Goal: Task Accomplishment & Management: Manage account settings

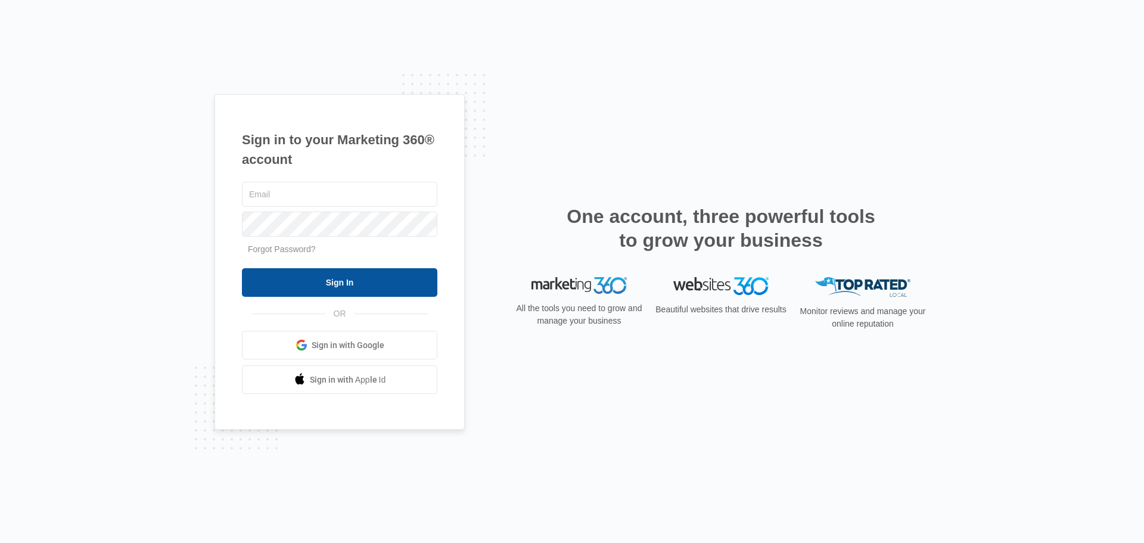
type input "[EMAIL_ADDRESS][DOMAIN_NAME]"
click at [347, 282] on input "Sign In" at bounding box center [339, 282] width 195 height 29
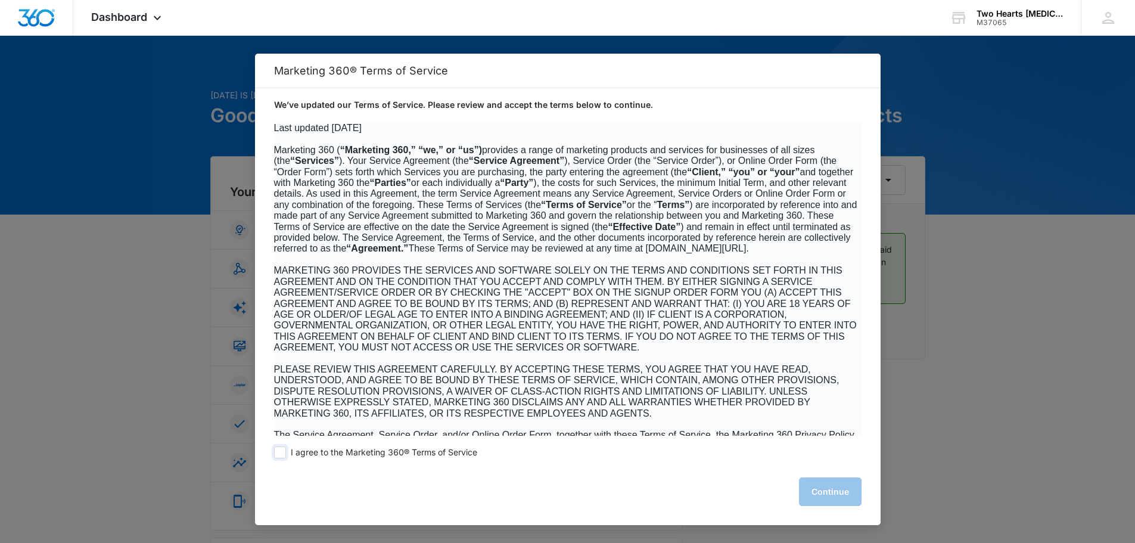
click at [289, 452] on label "I agree to the Marketing 360® Terms of Service" at bounding box center [375, 452] width 203 height 12
click at [286, 452] on input "I agree to the Marketing 360® Terms of Service" at bounding box center [280, 452] width 12 height 12
checkbox input "true"
click at [830, 487] on button "Continue" at bounding box center [830, 491] width 63 height 29
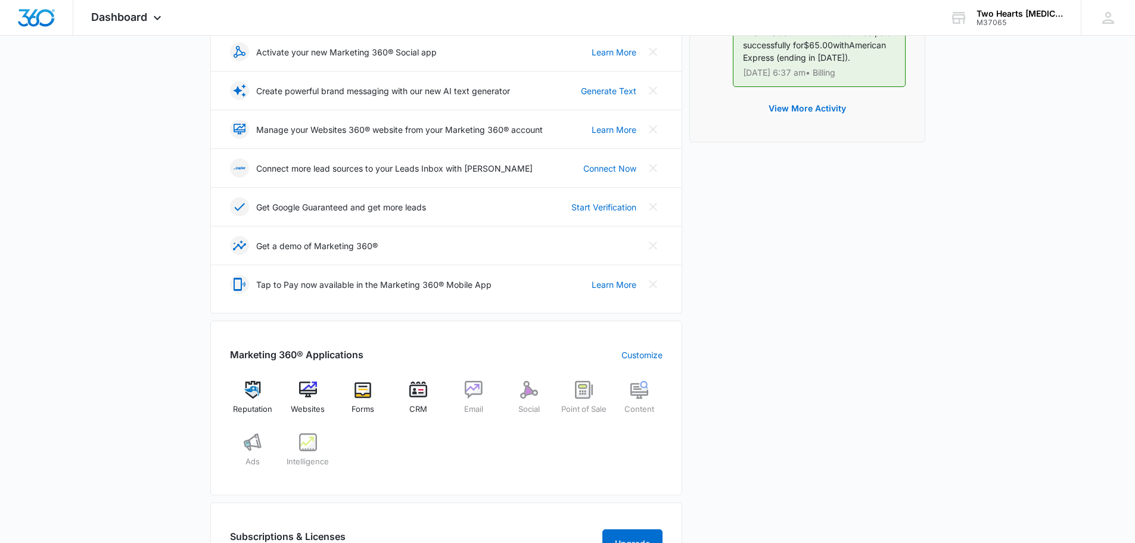
scroll to position [210, 0]
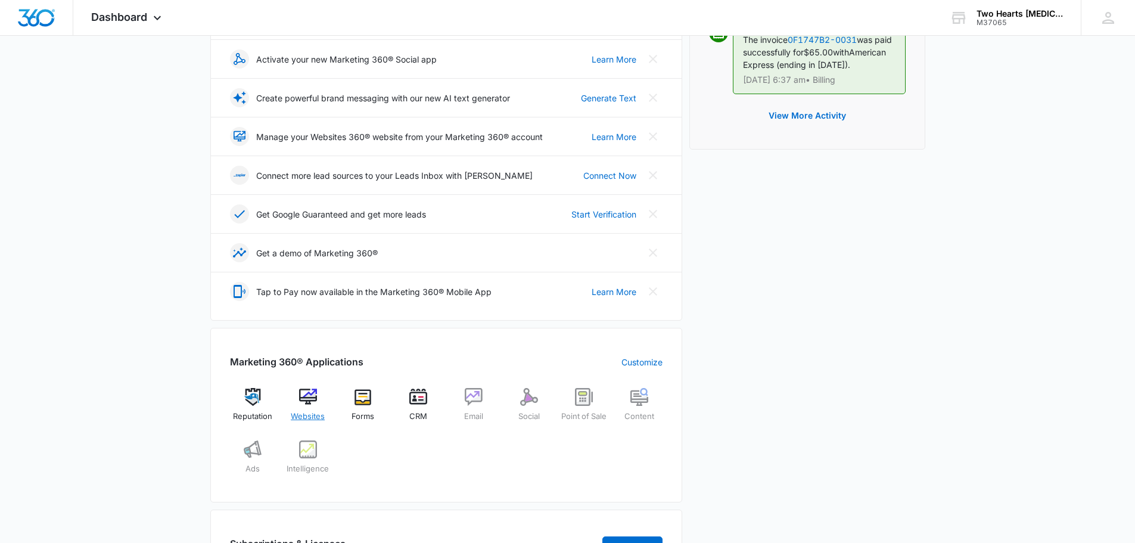
click at [311, 388] on img at bounding box center [308, 397] width 18 height 18
